Goal: Transaction & Acquisition: Book appointment/travel/reservation

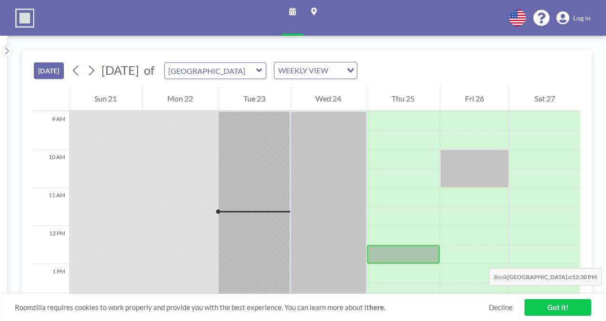
scroll to position [341, 0]
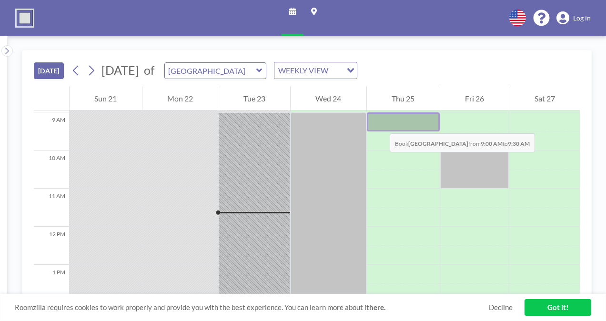
click at [380, 124] on div at bounding box center [403, 121] width 73 height 19
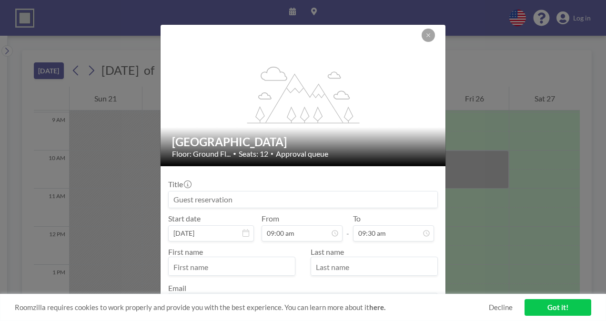
click at [197, 203] on input at bounding box center [303, 200] width 269 height 16
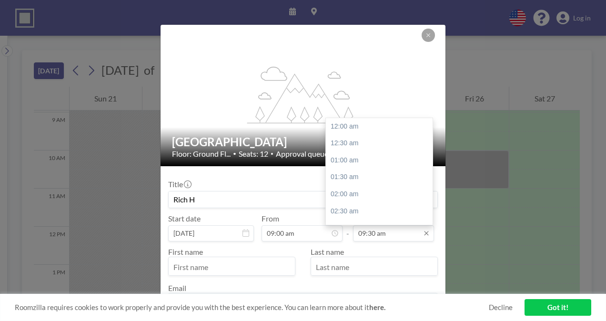
scroll to position [322, 0]
type input "Rich H"
click at [404, 237] on input "09:30 am" at bounding box center [393, 233] width 81 height 16
drag, startPoint x: 425, startPoint y: 167, endPoint x: 425, endPoint y: 176, distance: 9.1
click at [429, 176] on div at bounding box center [430, 175] width 3 height 14
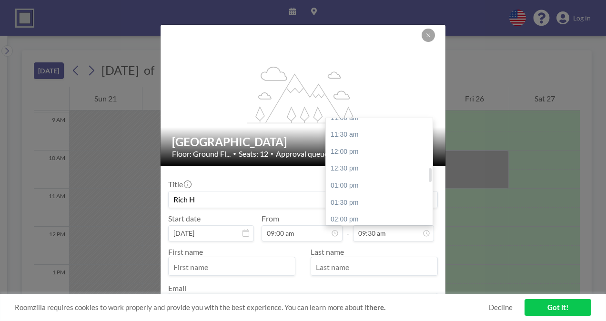
scroll to position [385, 0]
click at [372, 183] on div "01:00 pm" at bounding box center [381, 182] width 111 height 17
type input "01:00 pm"
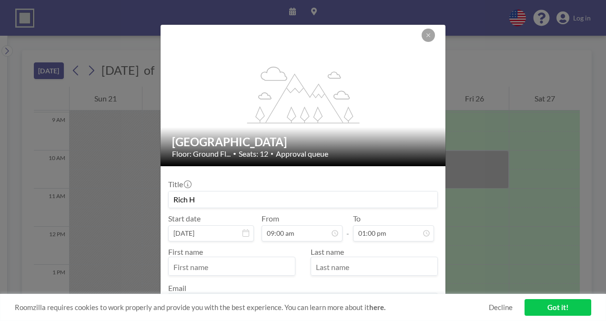
click at [221, 265] on input "text" at bounding box center [232, 267] width 126 height 16
type input "Rich"
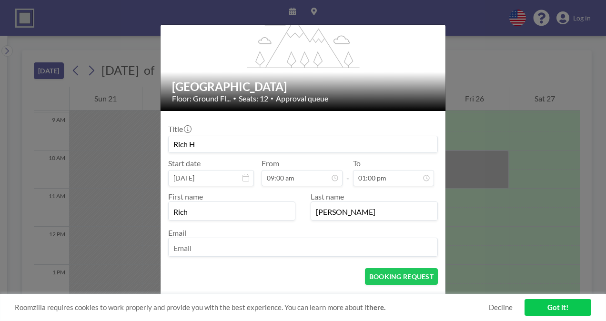
scroll to position [66, 0]
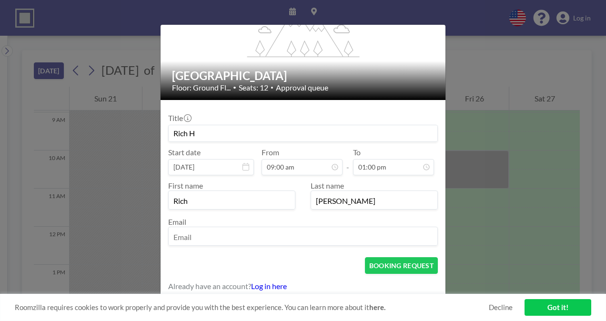
type input "[PERSON_NAME]"
click at [302, 233] on input "email" at bounding box center [303, 237] width 269 height 16
type input "[PERSON_NAME][DOMAIN_NAME][EMAIL_ADDRESS][PERSON_NAME][DOMAIN_NAME]"
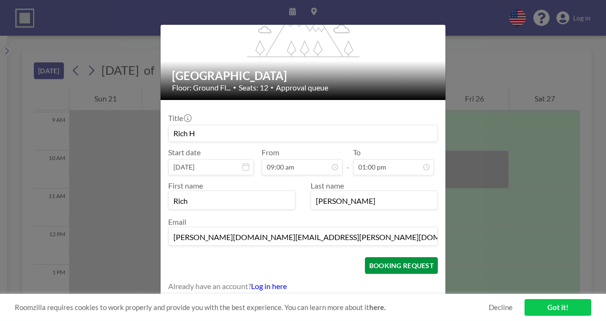
click at [404, 266] on button "BOOKING REQUEST" at bounding box center [401, 265] width 73 height 17
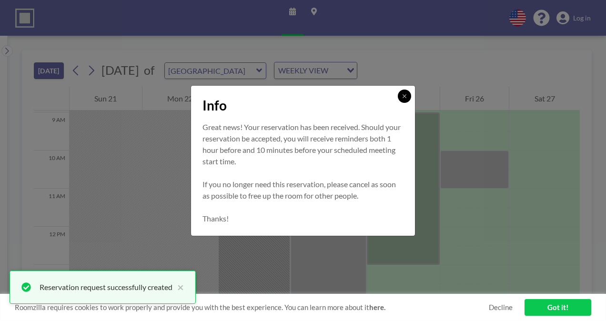
click at [405, 94] on icon at bounding box center [405, 96] width 6 height 6
